Goal: Navigation & Orientation: Find specific page/section

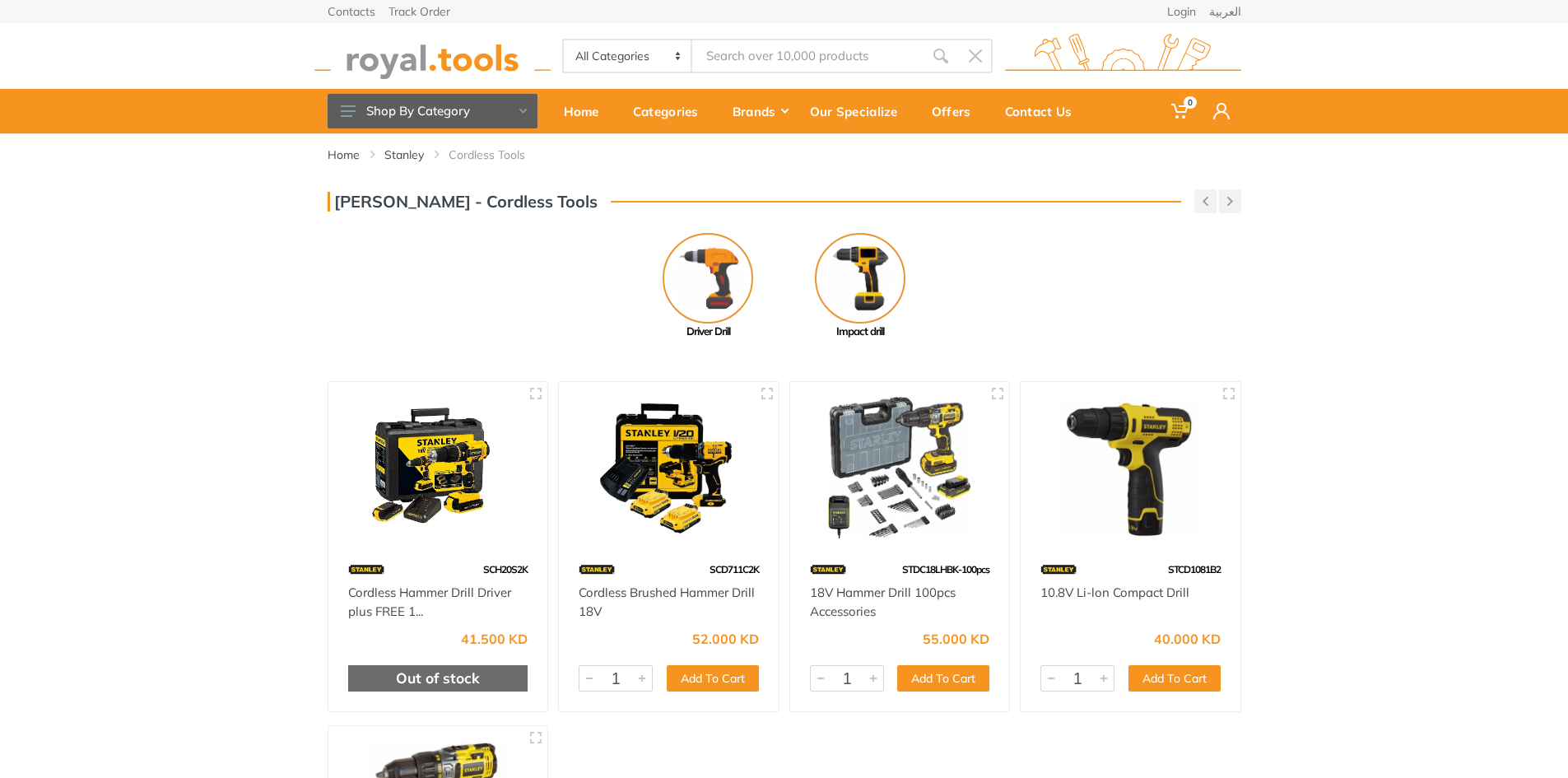
drag, startPoint x: 892, startPoint y: 551, endPoint x: 853, endPoint y: 635, distance: 92.6
drag, startPoint x: 853, startPoint y: 635, endPoint x: 854, endPoint y: 643, distance: 8.1
click at [854, 643] on div "55.000 KD" at bounding box center [900, 633] width 180 height 25
click at [994, 387] on icon "button" at bounding box center [997, 392] width 13 height 13
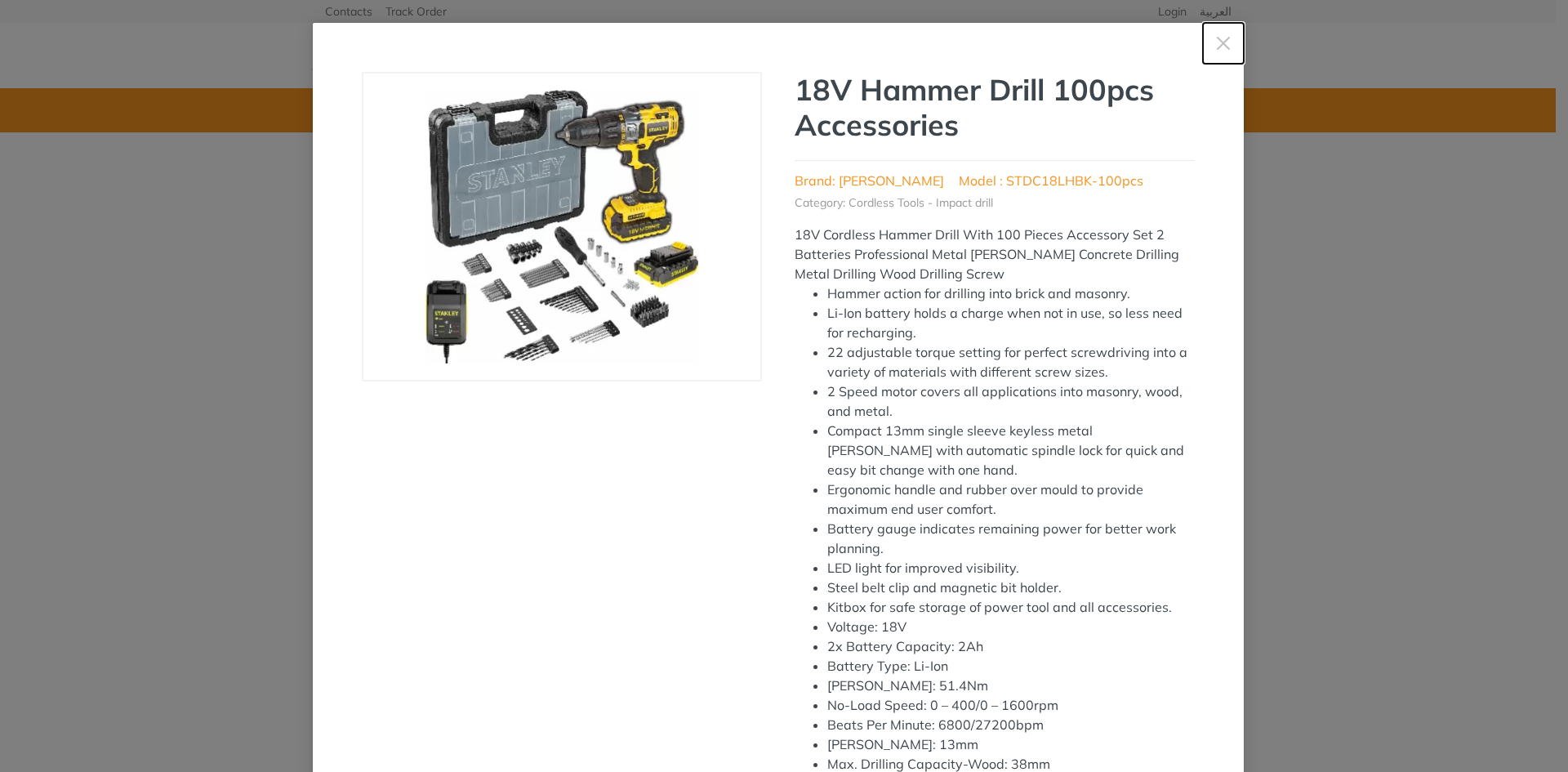
click at [1215, 43] on icon "button" at bounding box center [1223, 43] width 17 height 17
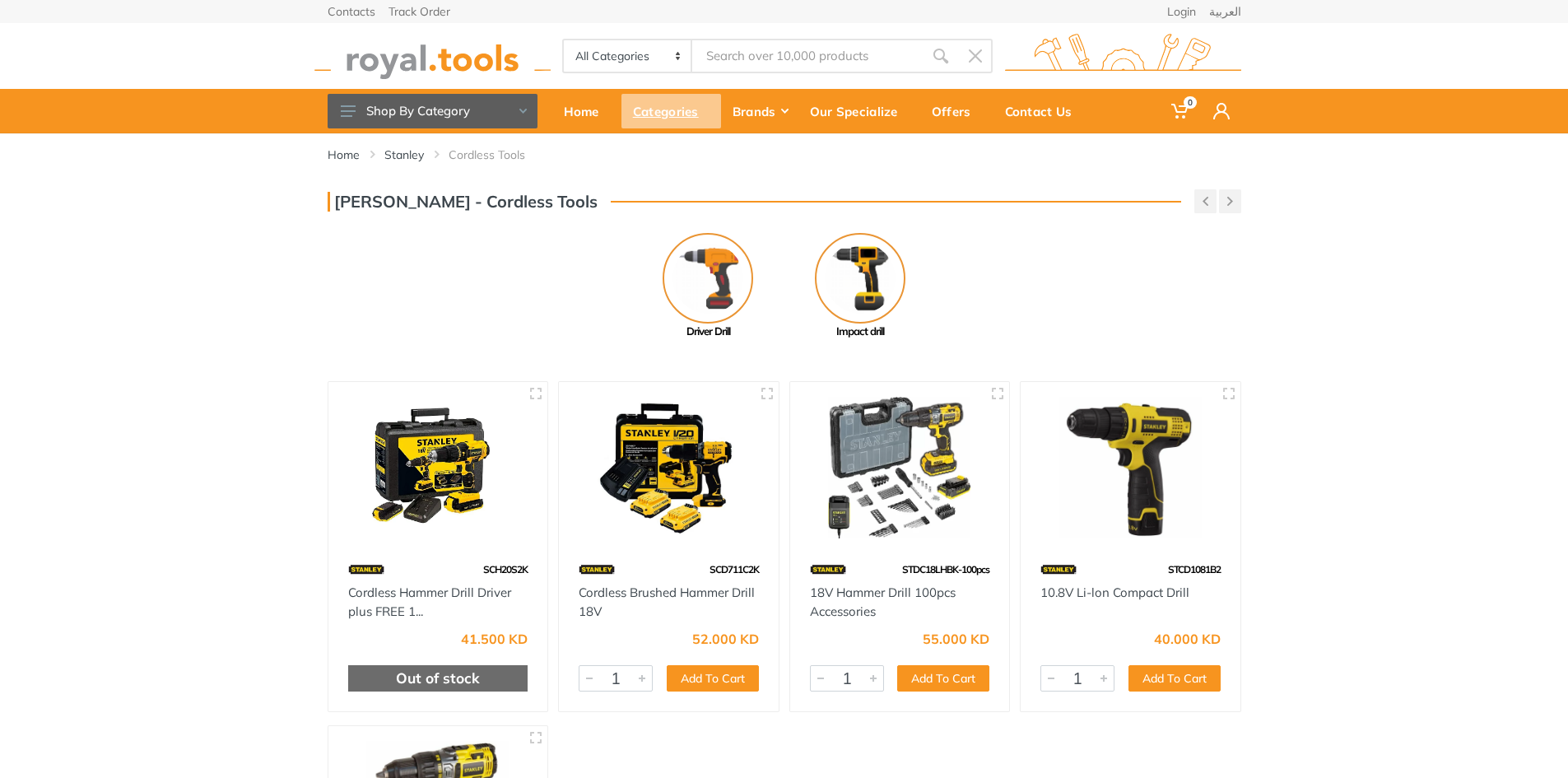
click at [644, 112] on div "Categories" at bounding box center [671, 111] width 100 height 35
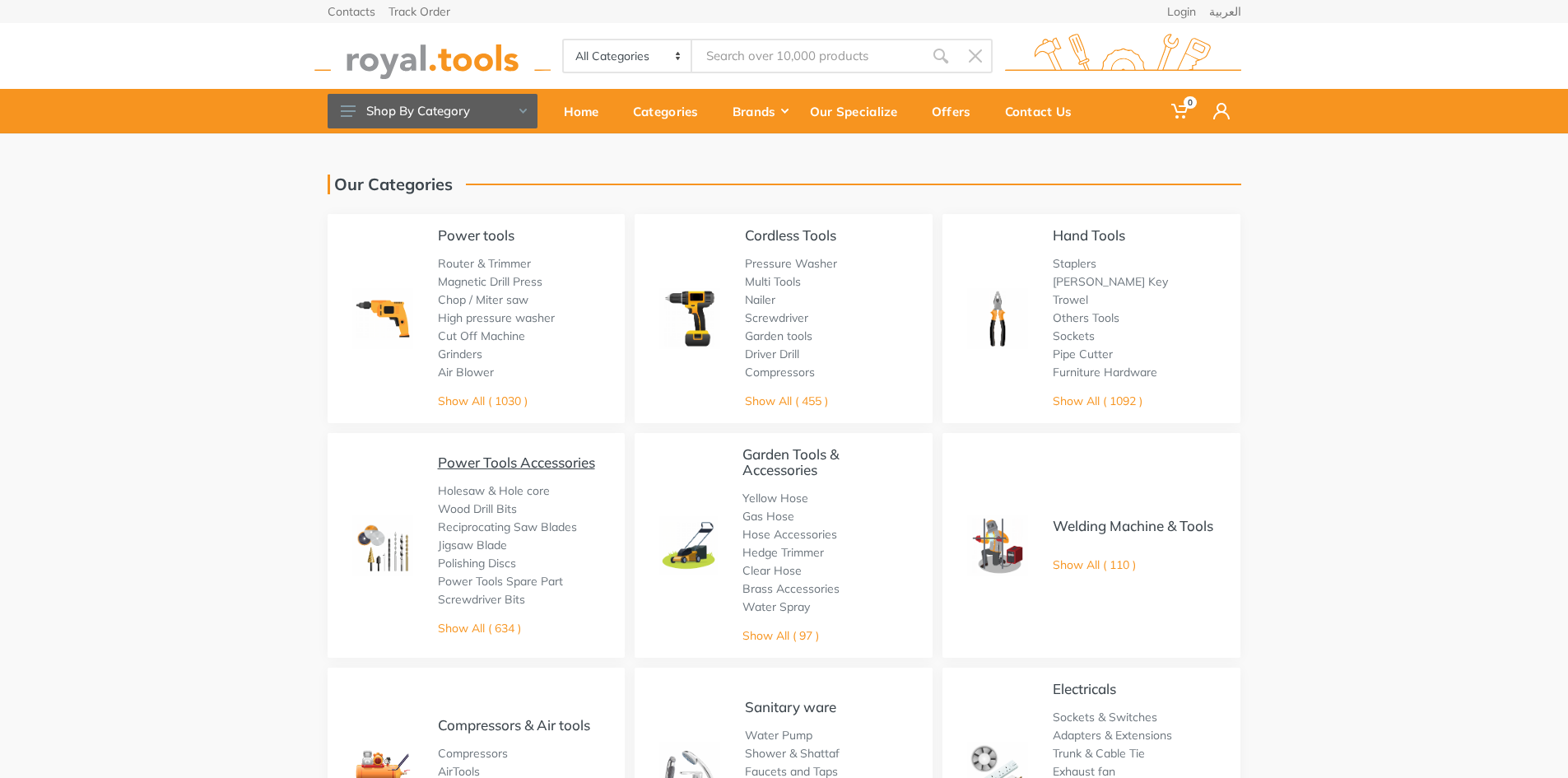
click at [490, 461] on link "Power Tools Accessories" at bounding box center [516, 461] width 157 height 17
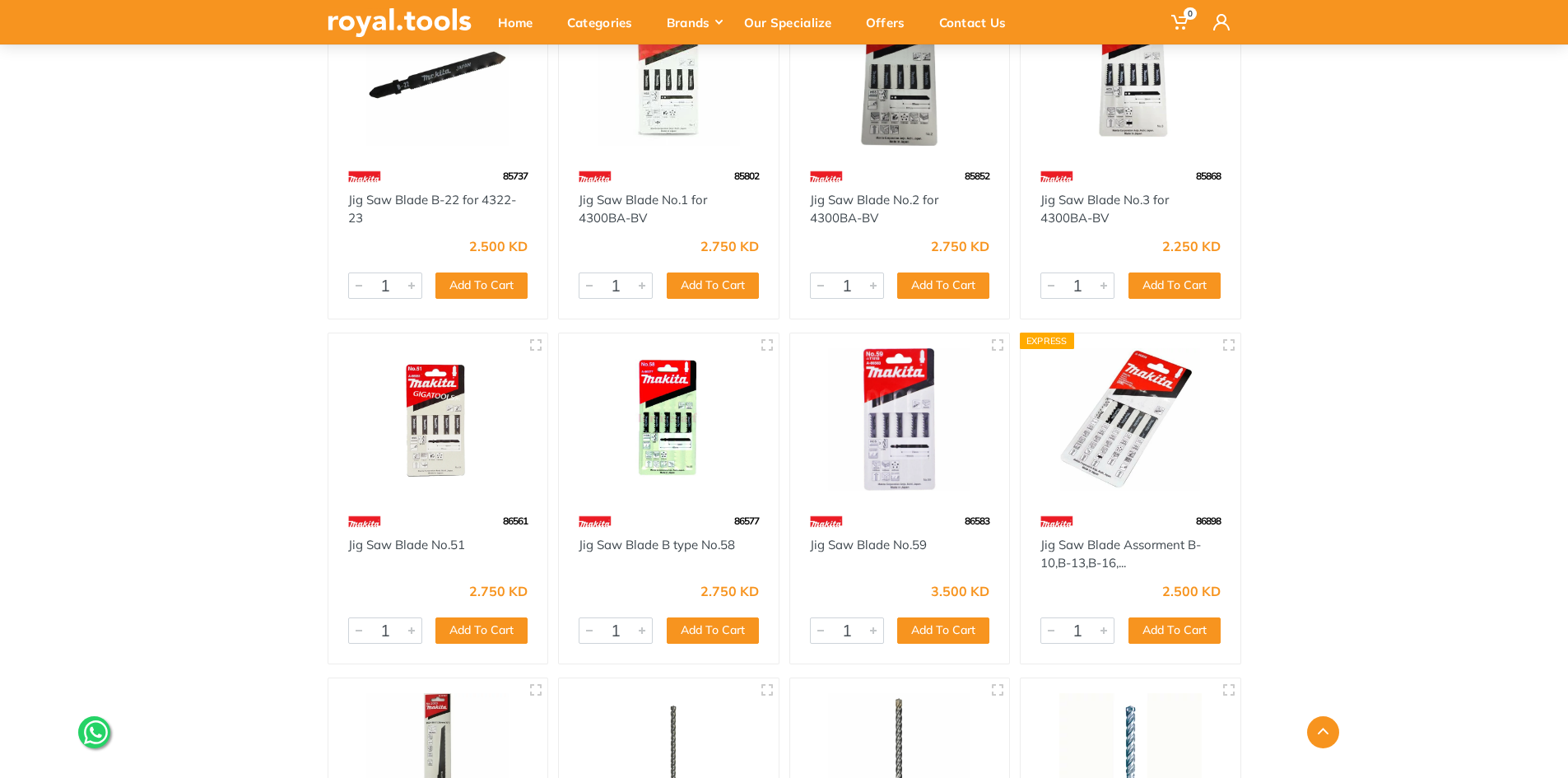
scroll to position [7323, 0]
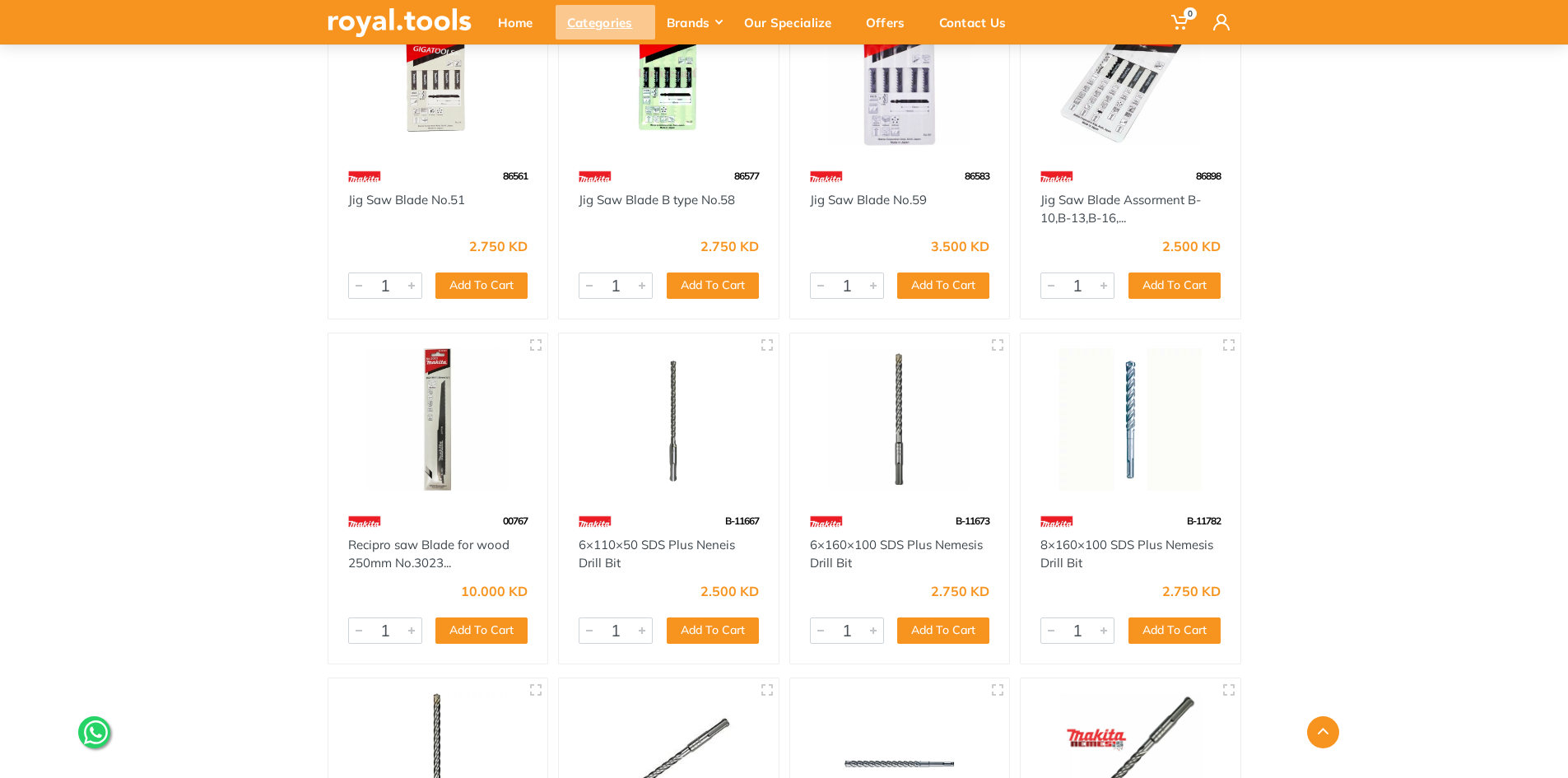
click at [587, 27] on div "Categories" at bounding box center [606, 22] width 100 height 35
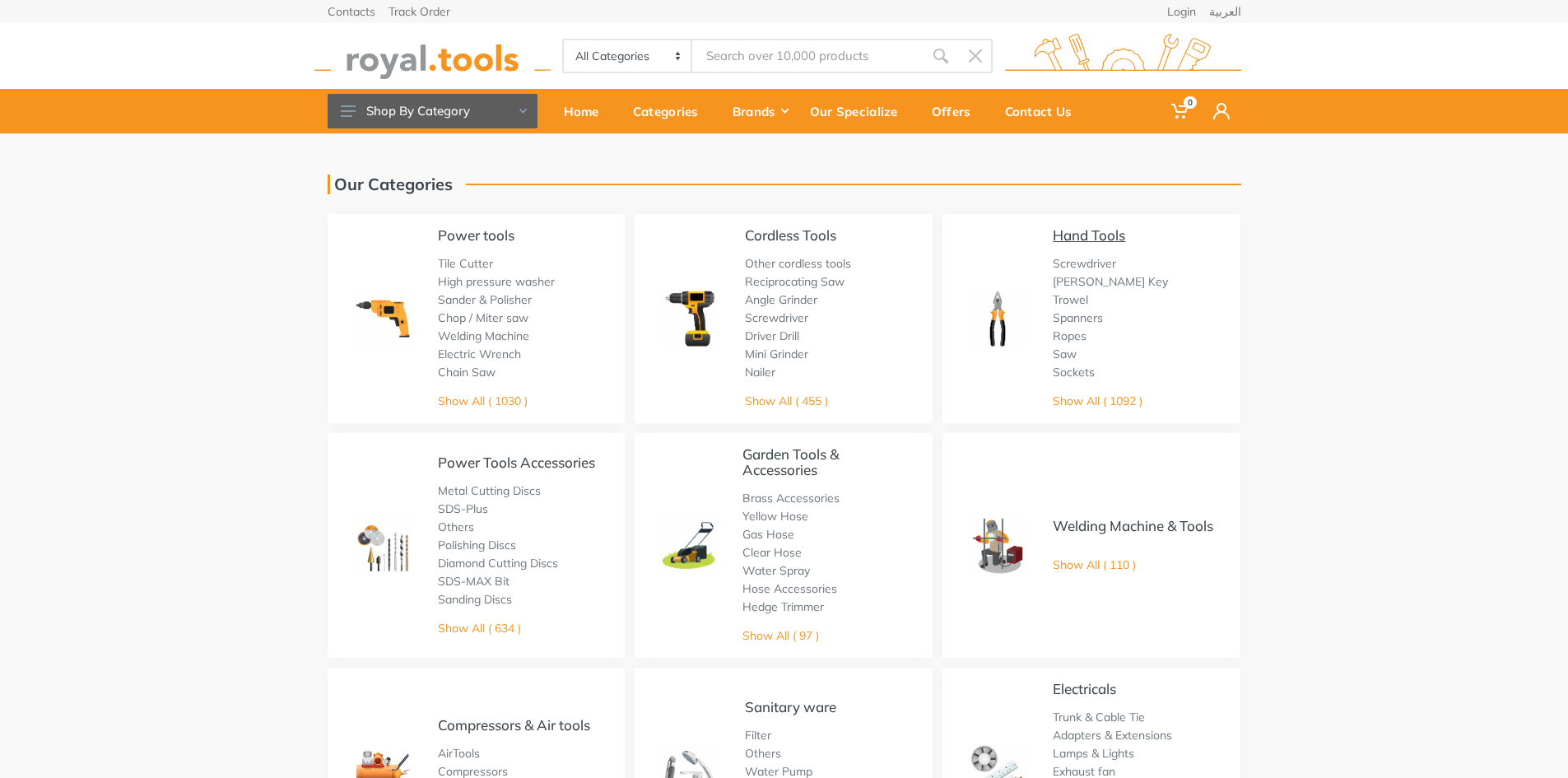
click at [1086, 239] on link "Hand Tools" at bounding box center [1088, 234] width 73 height 17
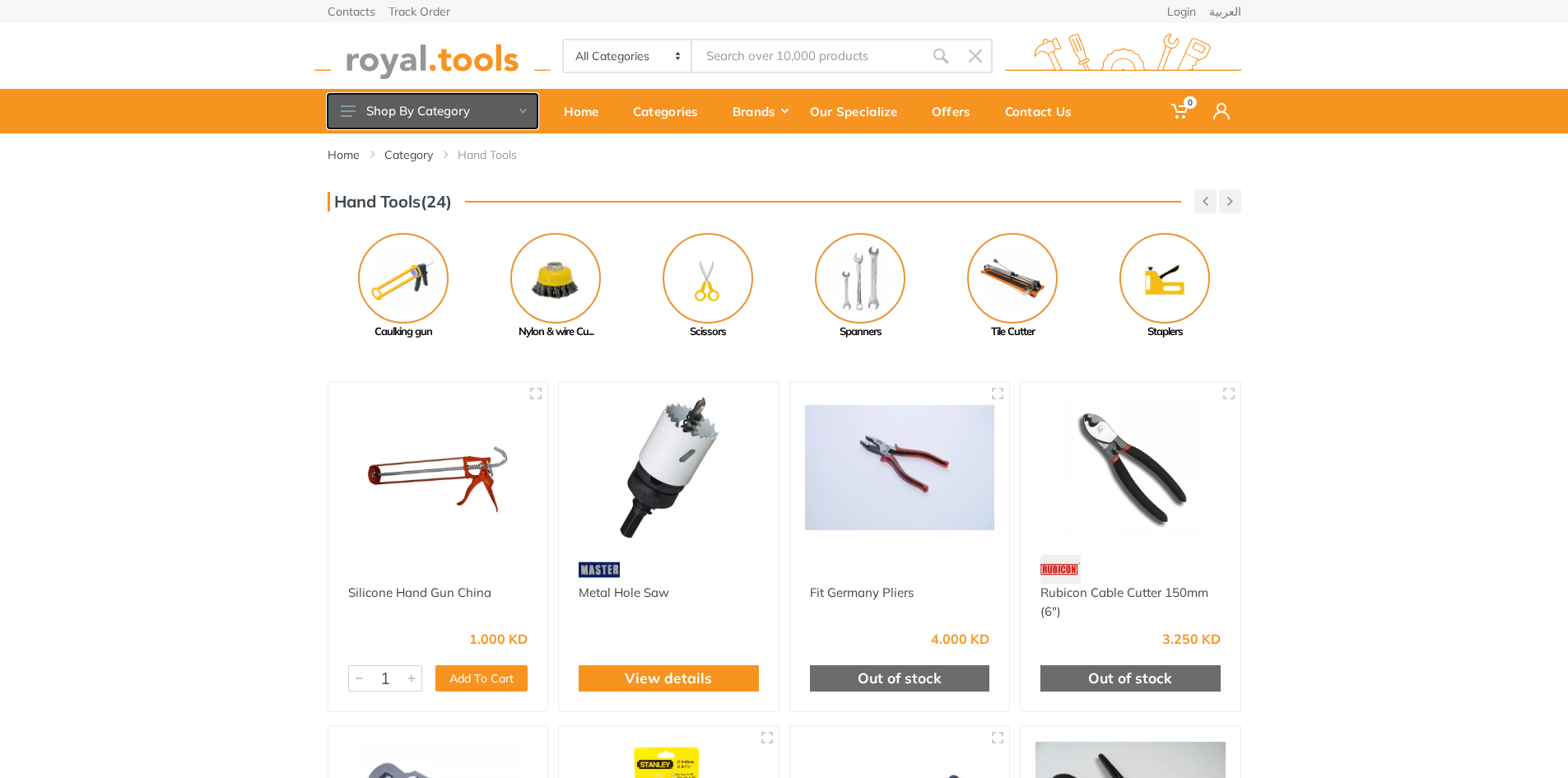
click at [516, 115] on button "Shop By Category" at bounding box center [432, 111] width 210 height 35
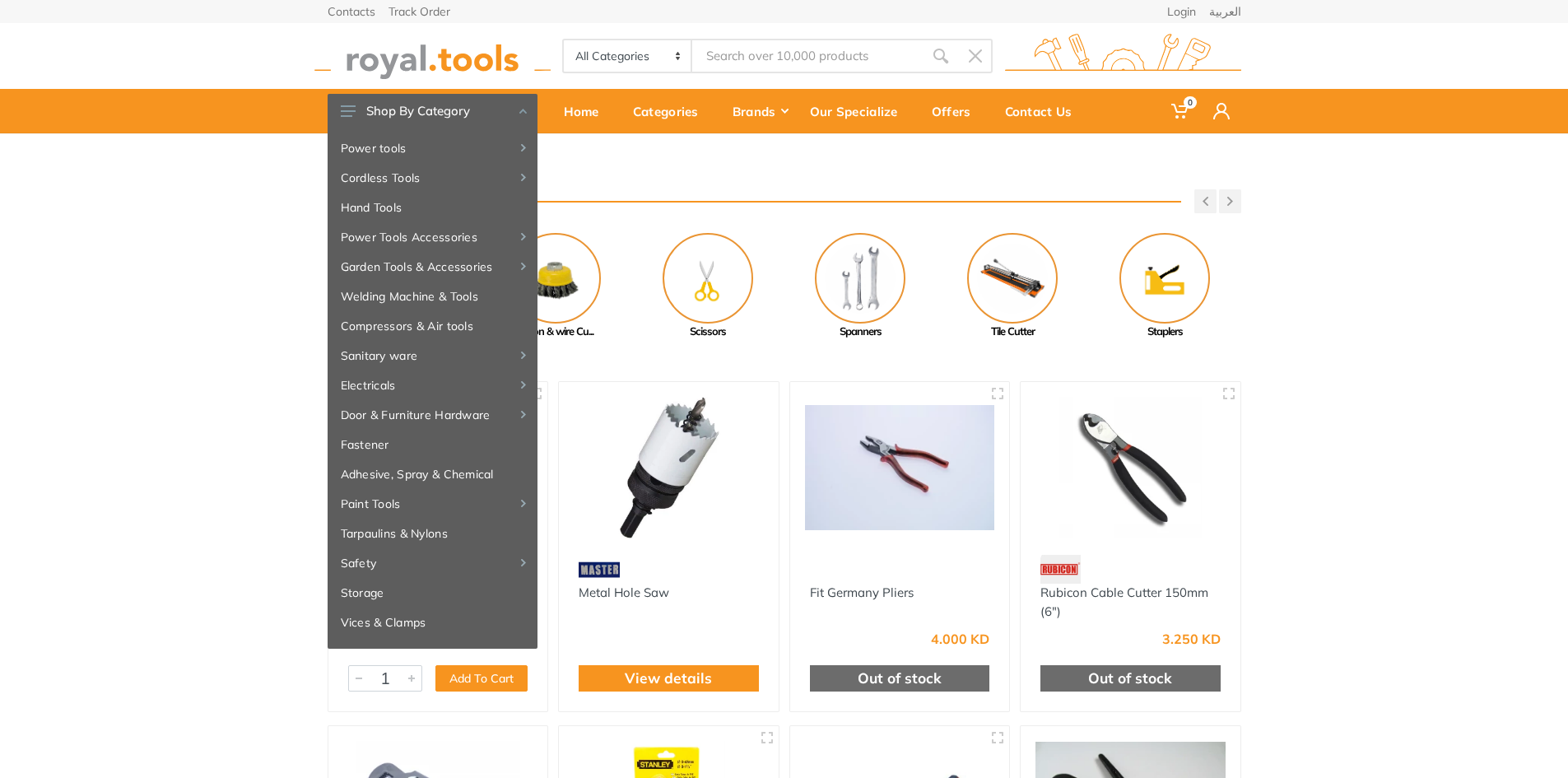
click at [597, 171] on div "Home Category Hand Tools" at bounding box center [784, 161] width 938 height 56
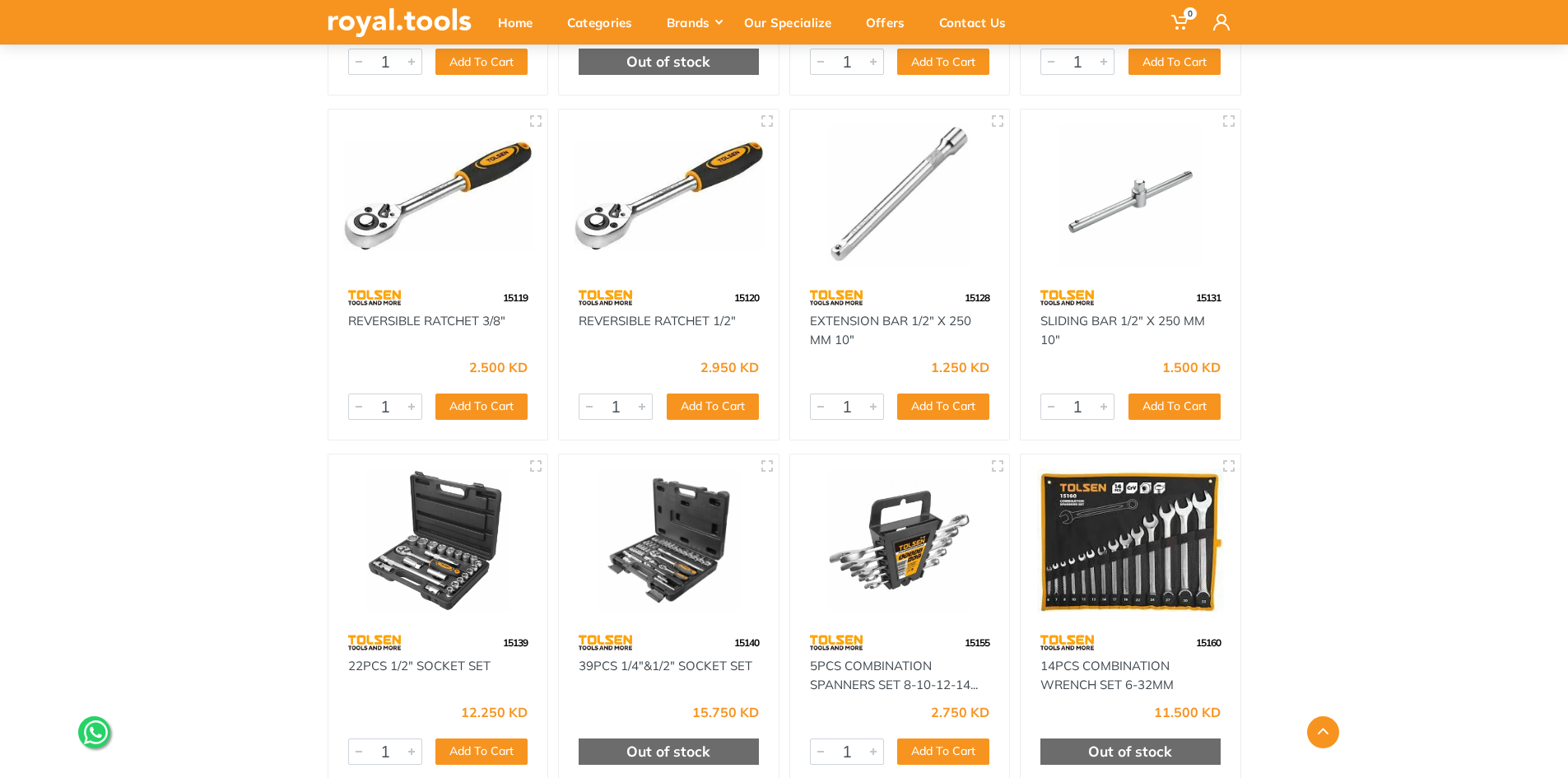
scroll to position [7570, 0]
